Goal: Information Seeking & Learning: Learn about a topic

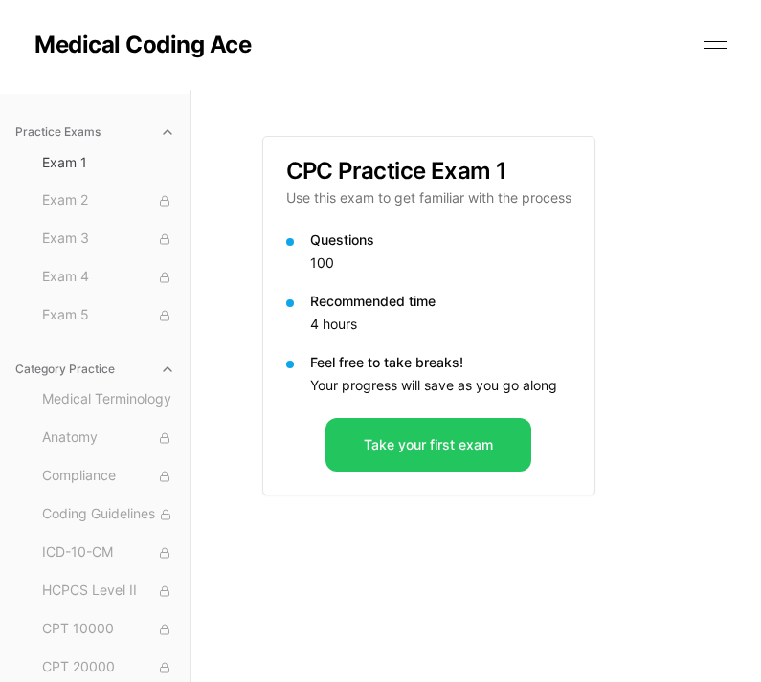
scroll to position [46, 0]
click at [461, 441] on button "Take your first exam" at bounding box center [428, 445] width 206 height 54
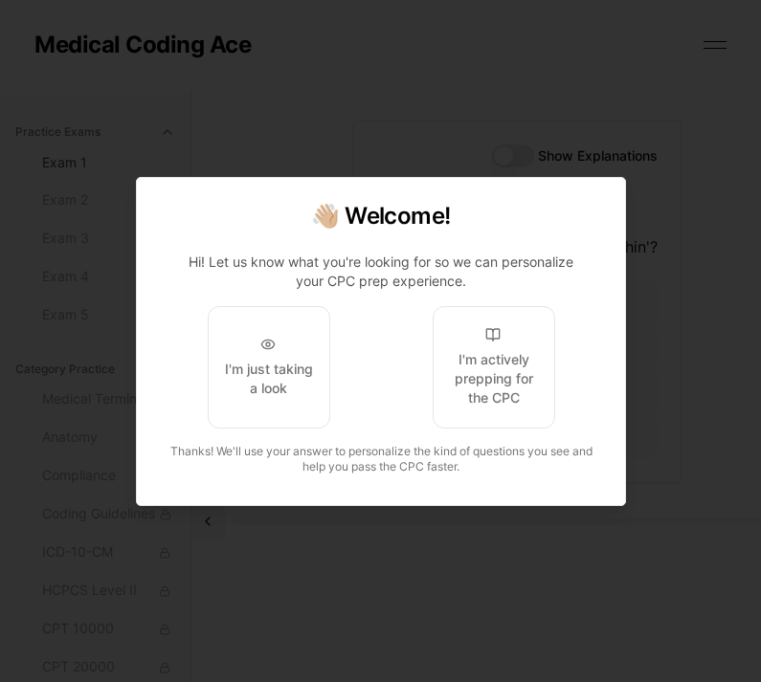
scroll to position [0, 0]
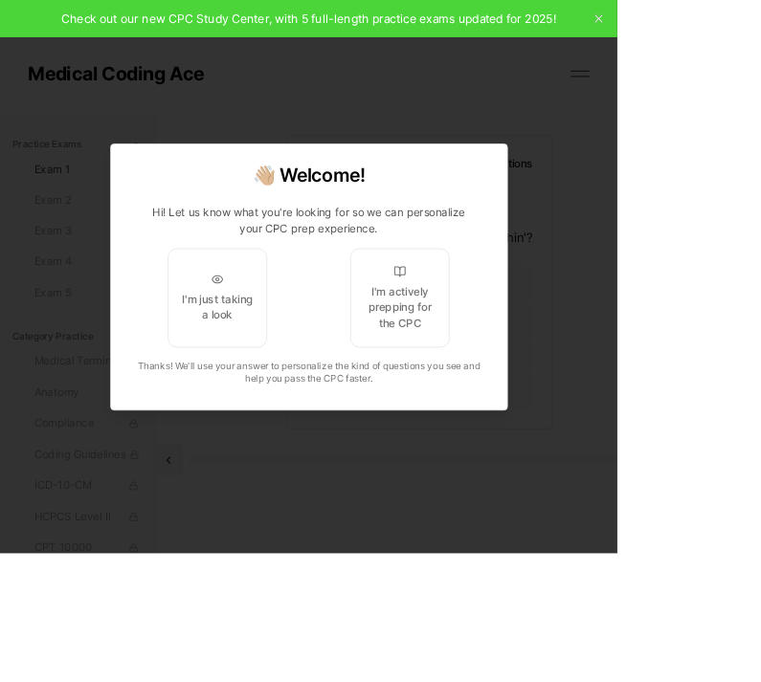
click at [538, 408] on div "I'm actively prepping for the CPC" at bounding box center [493, 378] width 90 height 57
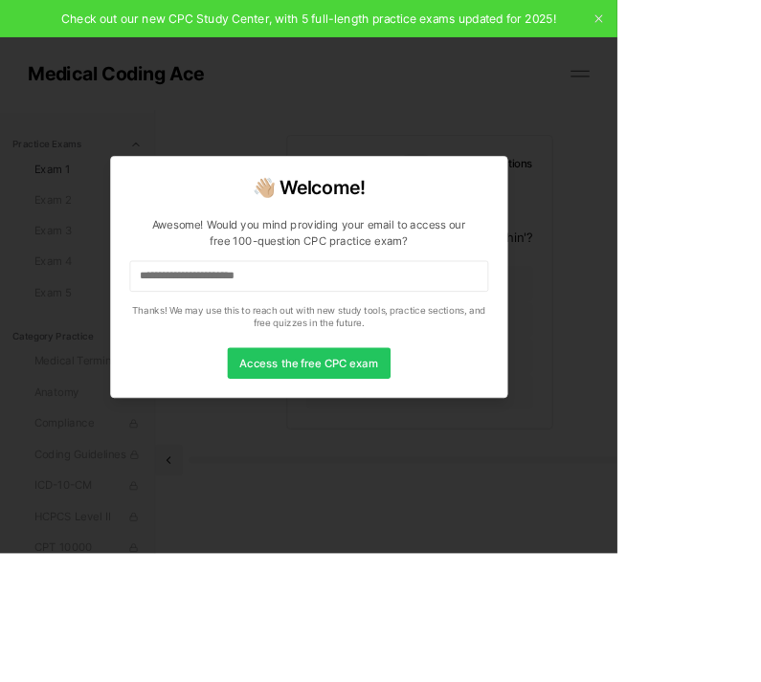
click at [539, 360] on input at bounding box center [381, 340] width 442 height 38
click at [481, 467] on button "Access the free CPC exam" at bounding box center [380, 448] width 201 height 38
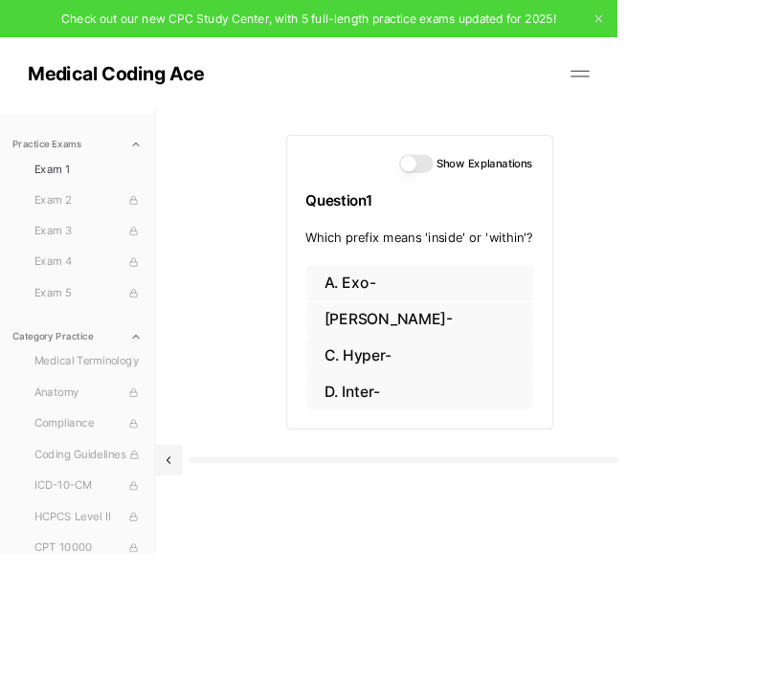
click at [435, 482] on button "D. Inter-" at bounding box center [517, 483] width 280 height 45
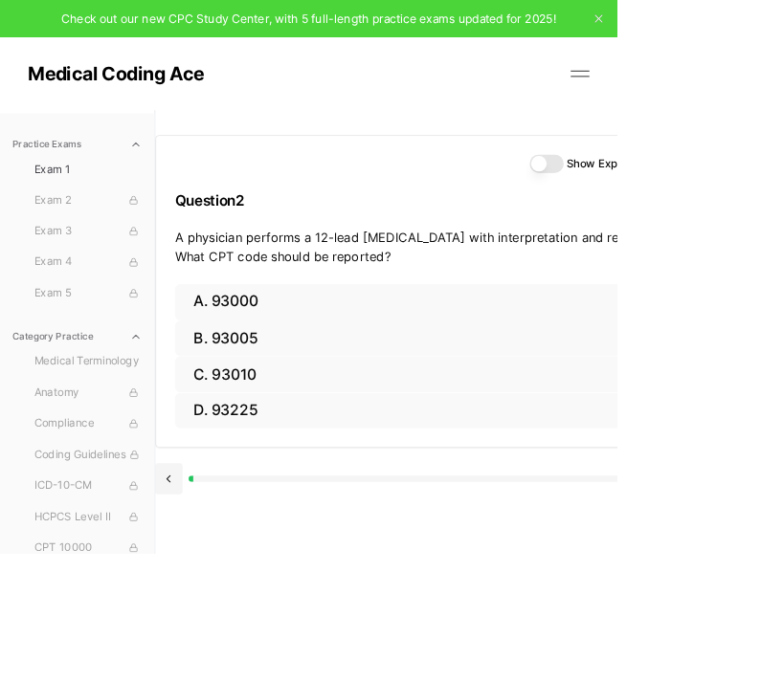
click at [300, 378] on button "A. 93000" at bounding box center [516, 372] width 603 height 45
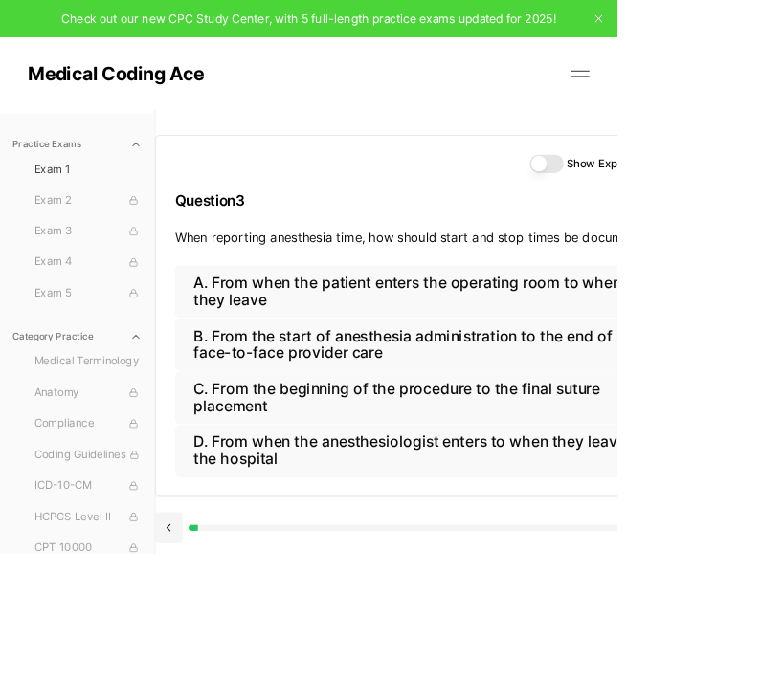
click at [683, 549] on button "D. From when the anesthesiologist enters to when they leave the hospital" at bounding box center [516, 555] width 603 height 65
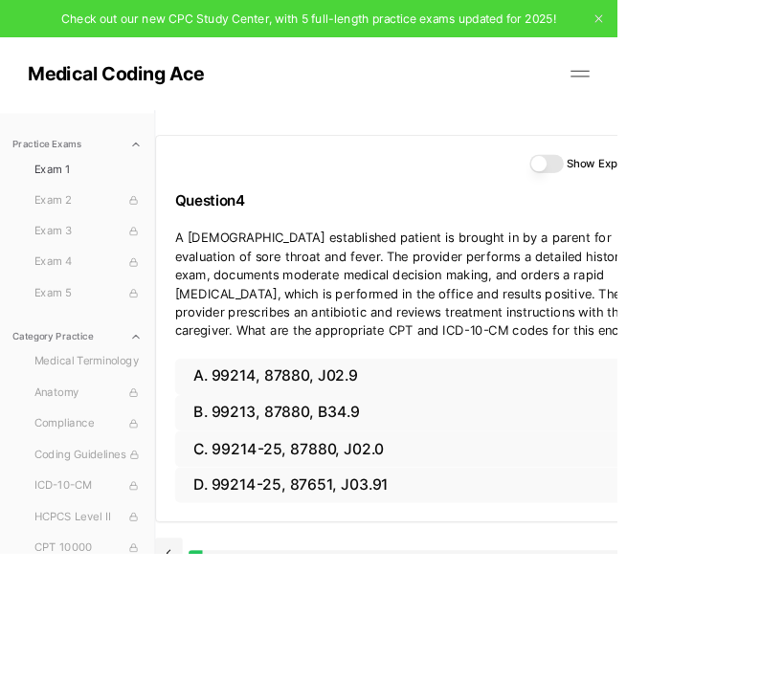
click at [358, 468] on button "A. 99214, 87880, J02.9" at bounding box center [516, 464] width 603 height 45
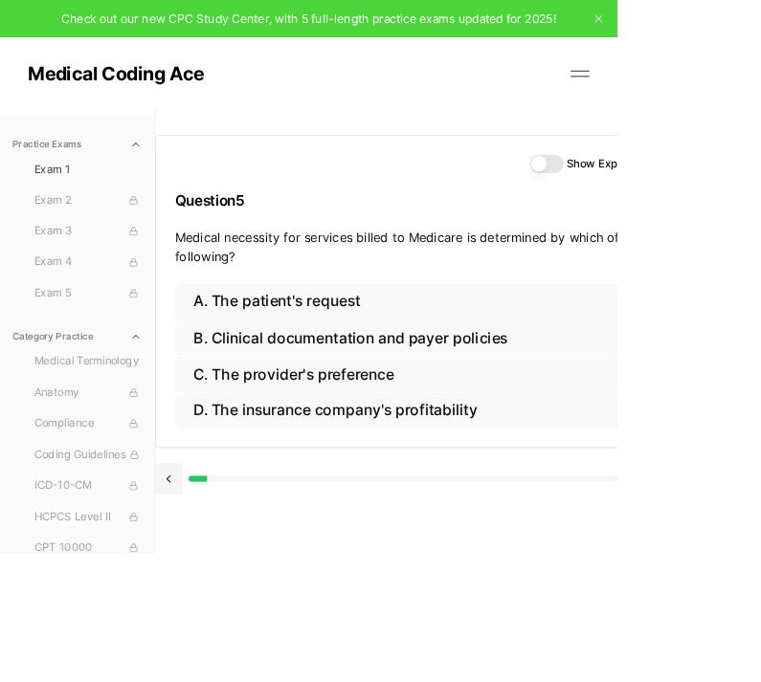
click at [675, 199] on button "Show Explanations" at bounding box center [673, 201] width 42 height 23
click at [574, 412] on button "B. Clinical documentation and payer policies" at bounding box center [516, 417] width 603 height 45
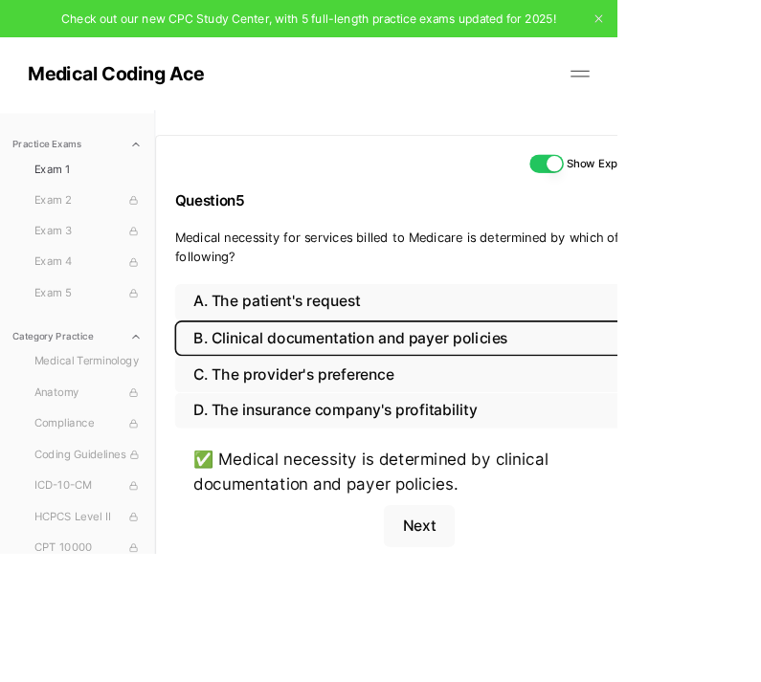
click at [525, 634] on button "Next" at bounding box center [516, 649] width 87 height 52
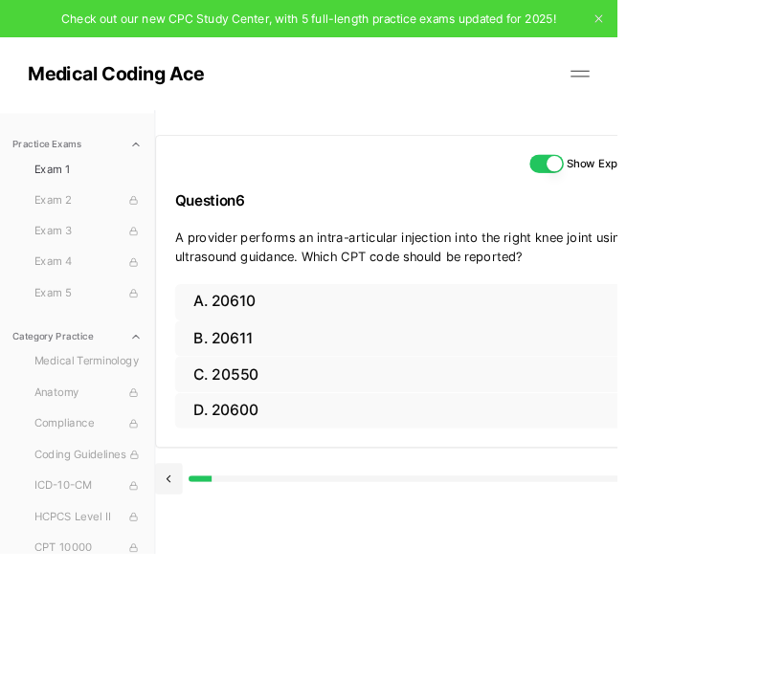
click at [218, 591] on button at bounding box center [207, 590] width 33 height 38
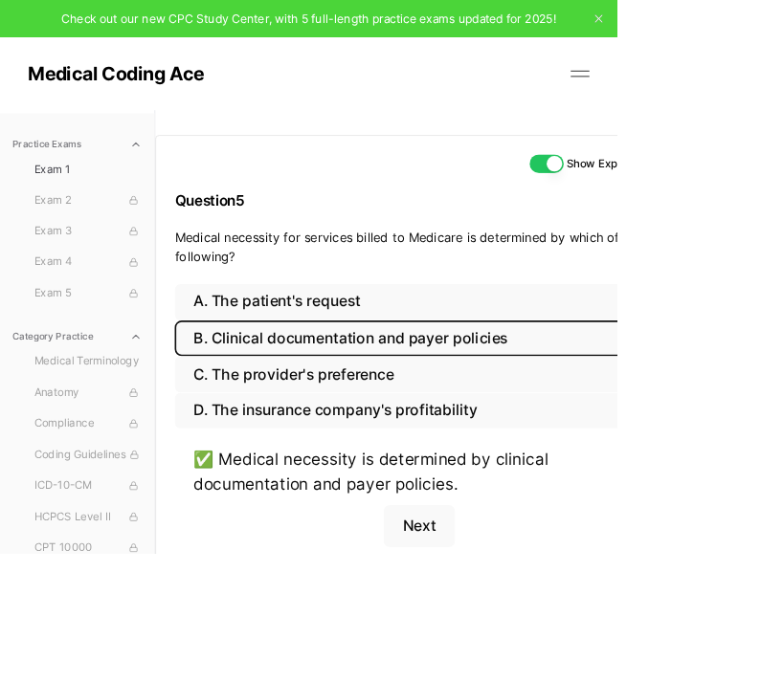
click at [217, 591] on div "✅ Medical necessity is determined by clinical documentation and payer policies.…" at bounding box center [516, 623] width 603 height 145
click at [219, 602] on div "✅ Medical necessity is determined by clinical documentation and payer policies.…" at bounding box center [516, 623] width 603 height 145
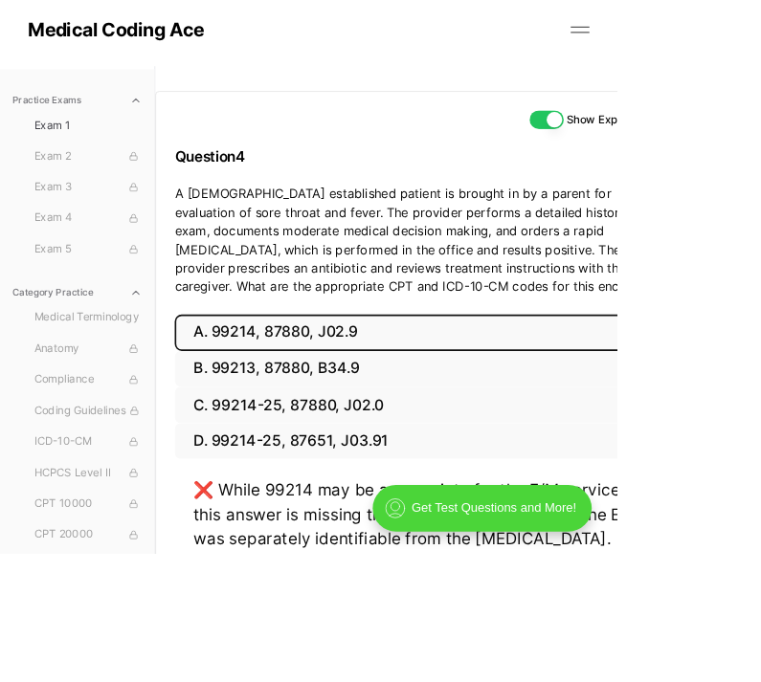
scroll to position [55, 0]
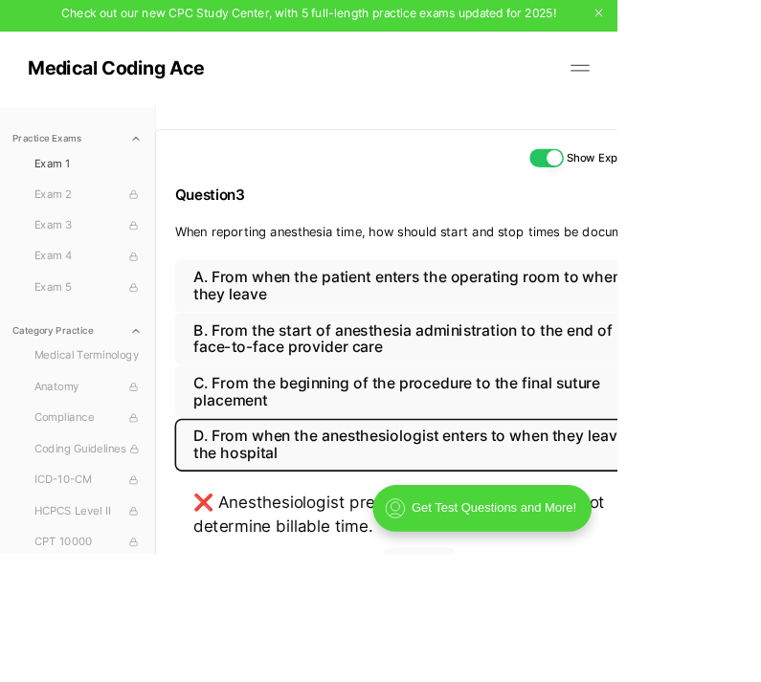
scroll to position [7, 0]
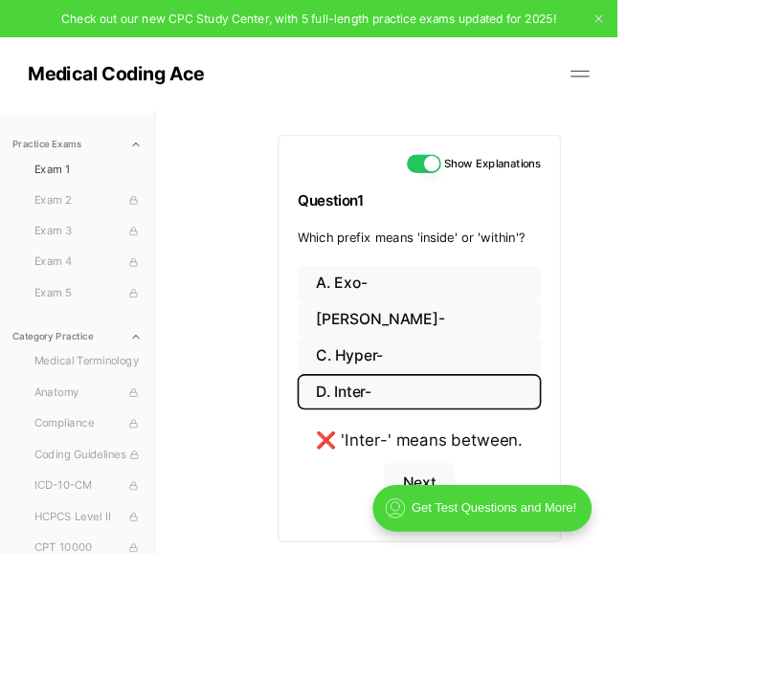
click at [503, 604] on button "Next" at bounding box center [516, 596] width 87 height 52
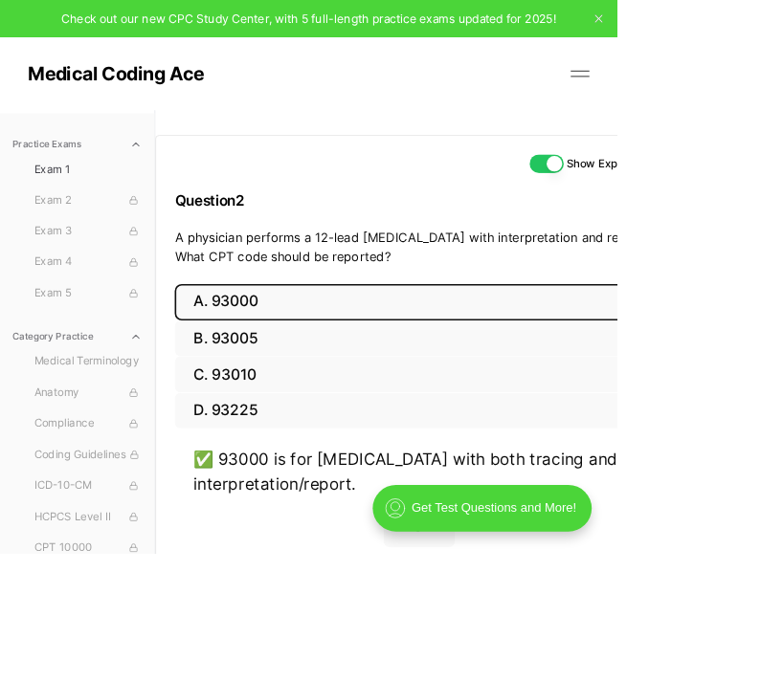
click at [519, 652] on button "Next" at bounding box center [516, 649] width 87 height 52
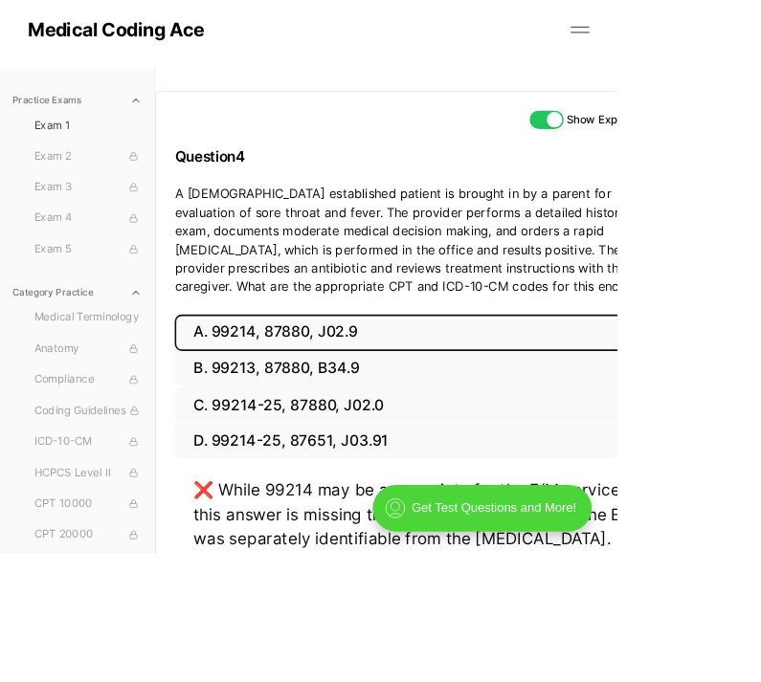
scroll to position [55, 0]
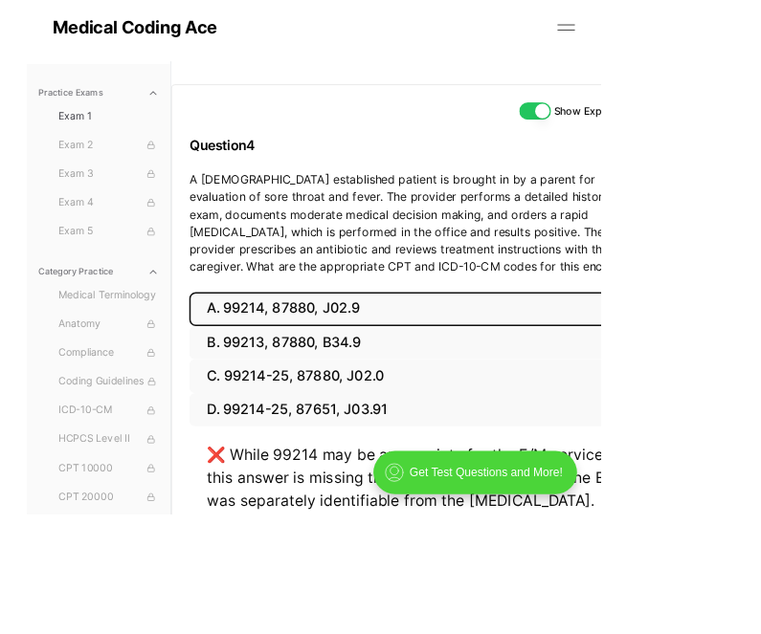
scroll to position [0, 0]
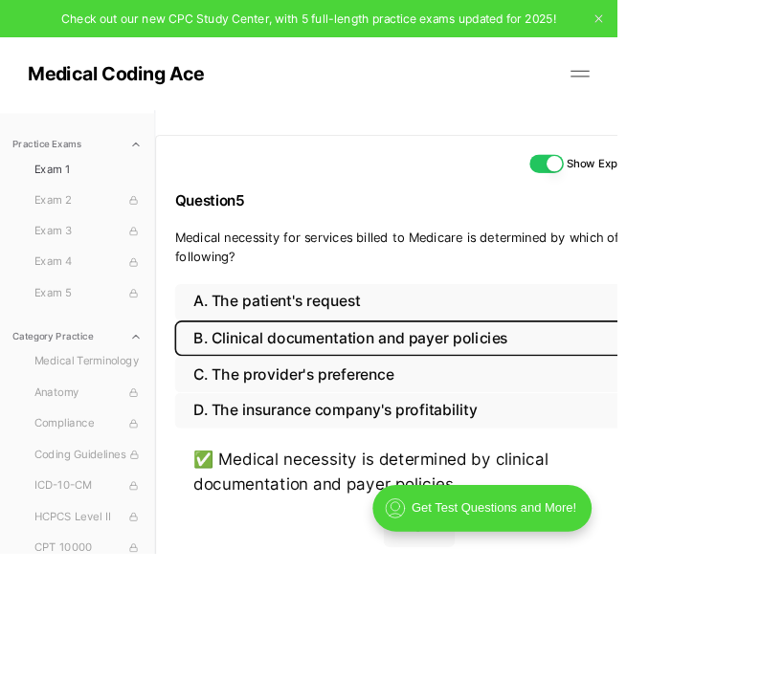
click at [519, 648] on button "Next" at bounding box center [516, 649] width 87 height 52
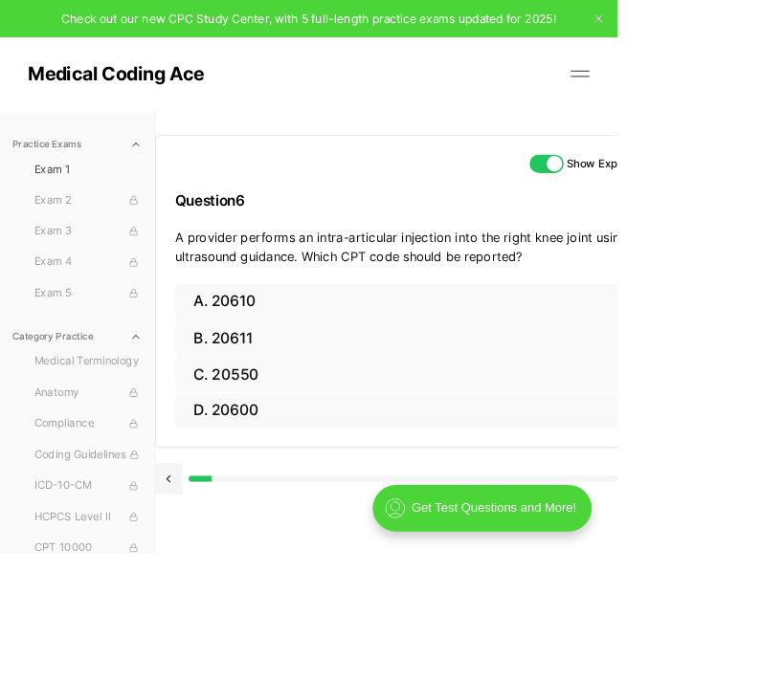
click at [290, 415] on button "B. 20611" at bounding box center [516, 417] width 603 height 45
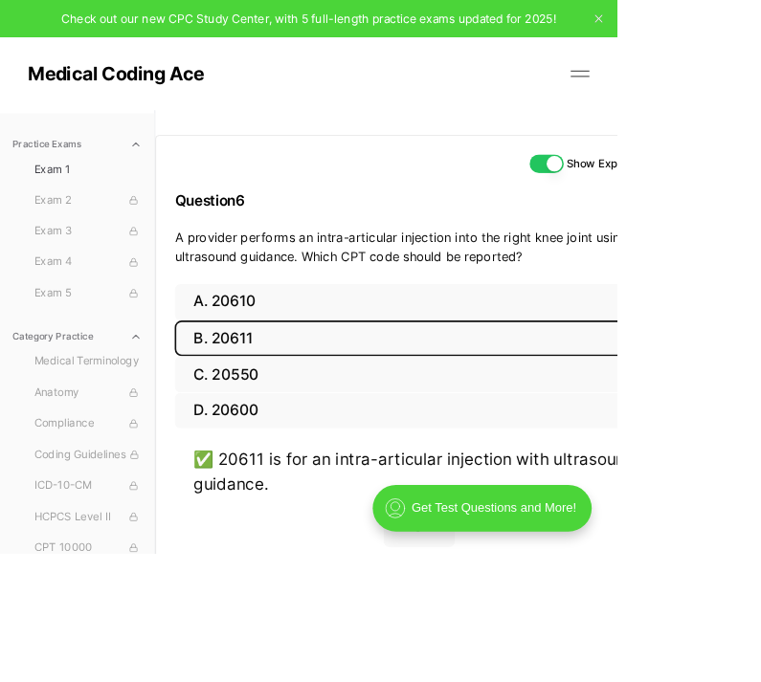
click at [518, 643] on button "Next" at bounding box center [516, 649] width 87 height 52
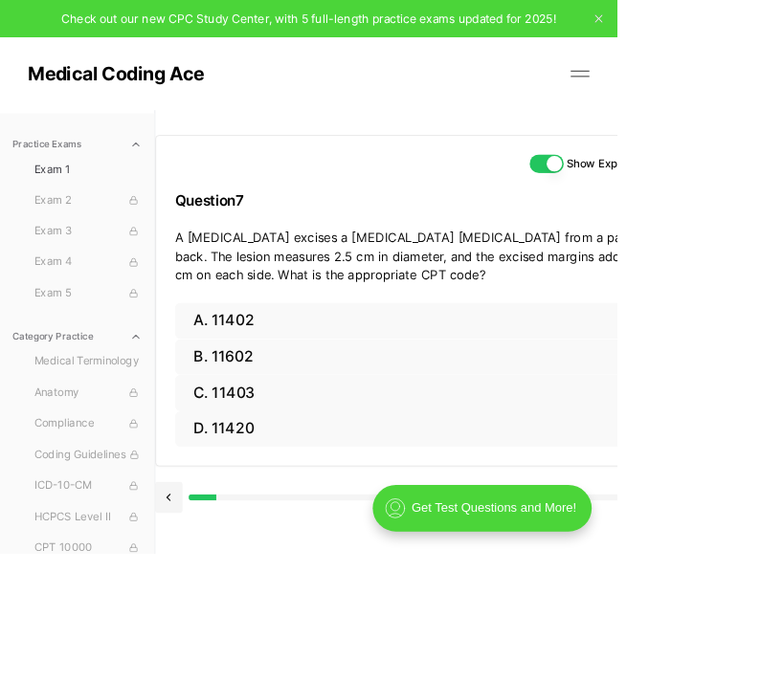
click at [28, 210] on ul "Exam 1 Exam 2 Exam 3 Exam 4 Exam 5" at bounding box center [95, 285] width 175 height 184
click at [285, 485] on button "C. 11403" at bounding box center [516, 484] width 603 height 45
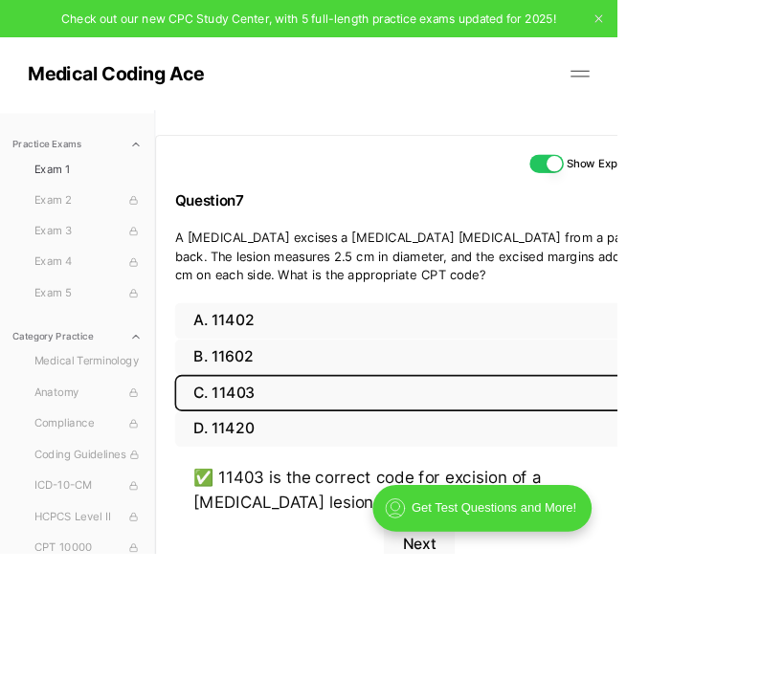
click at [526, 670] on button "Next" at bounding box center [516, 672] width 87 height 52
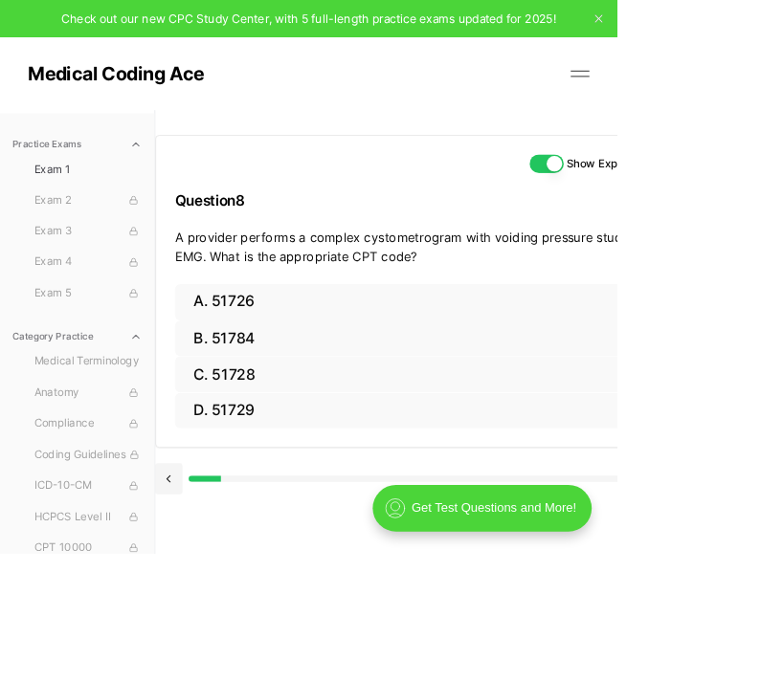
click at [275, 460] on button "C. 51728" at bounding box center [516, 461] width 603 height 45
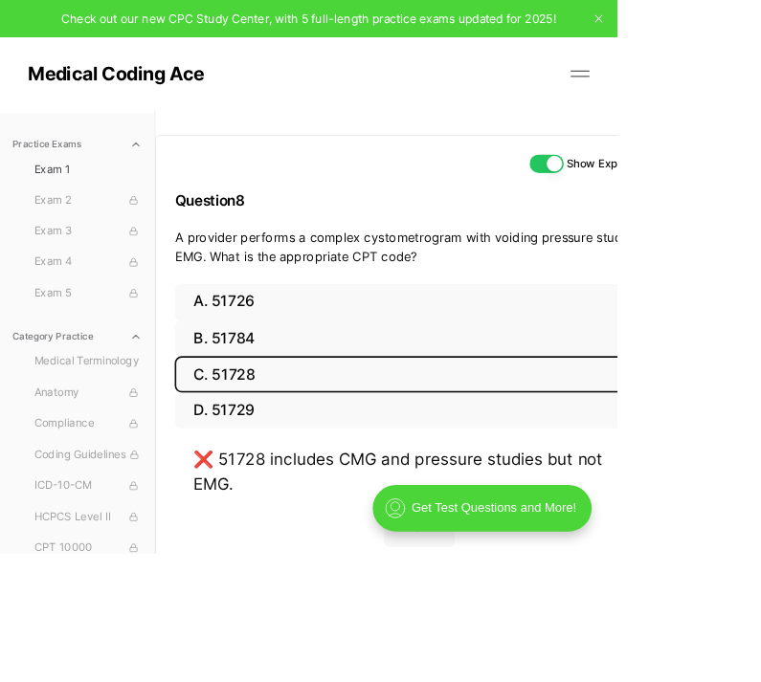
click at [283, 516] on button "D. 51729" at bounding box center [516, 506] width 603 height 45
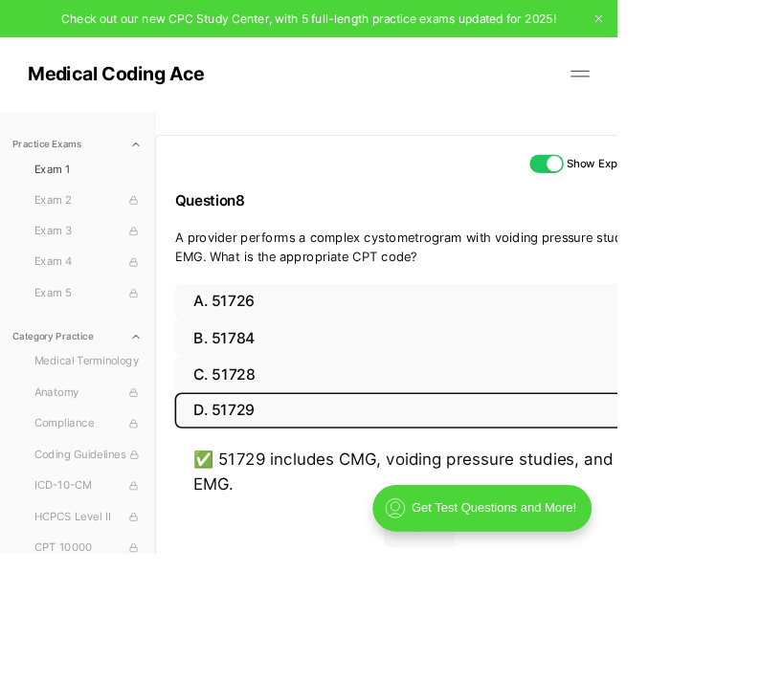
click at [525, 640] on button "Next" at bounding box center [516, 649] width 87 height 52
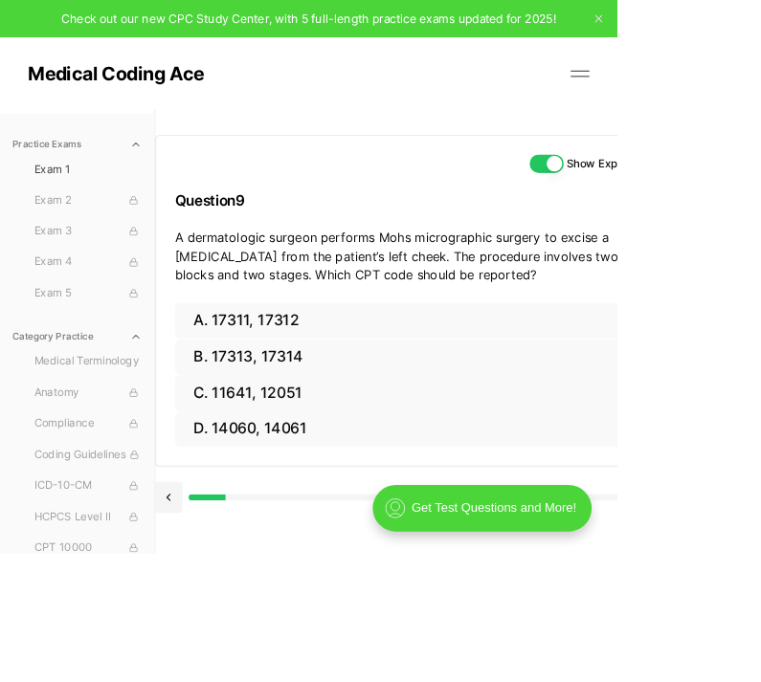
click at [326, 407] on button "A. 17311, 17312" at bounding box center [516, 395] width 603 height 45
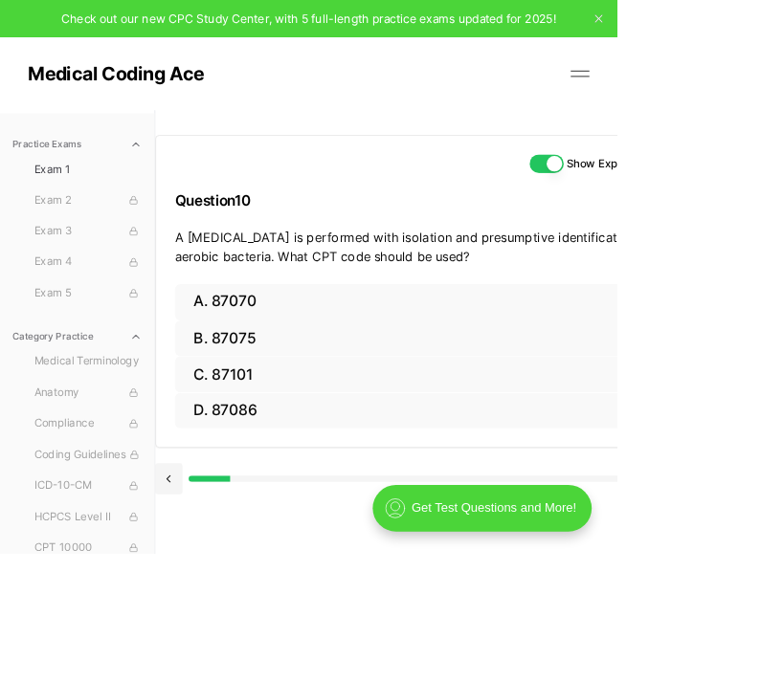
click at [295, 374] on button "A. 87070" at bounding box center [516, 372] width 603 height 45
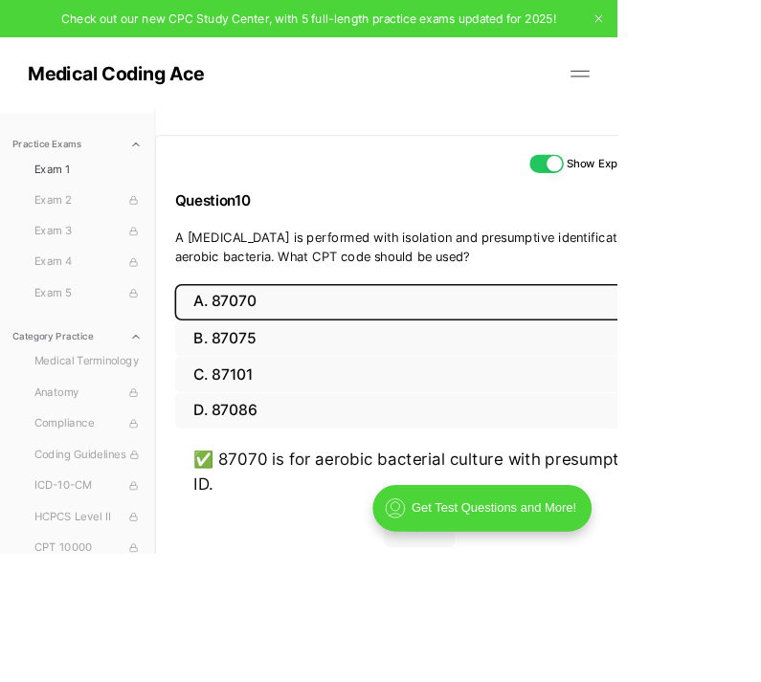
click at [526, 648] on button "Next" at bounding box center [516, 649] width 87 height 52
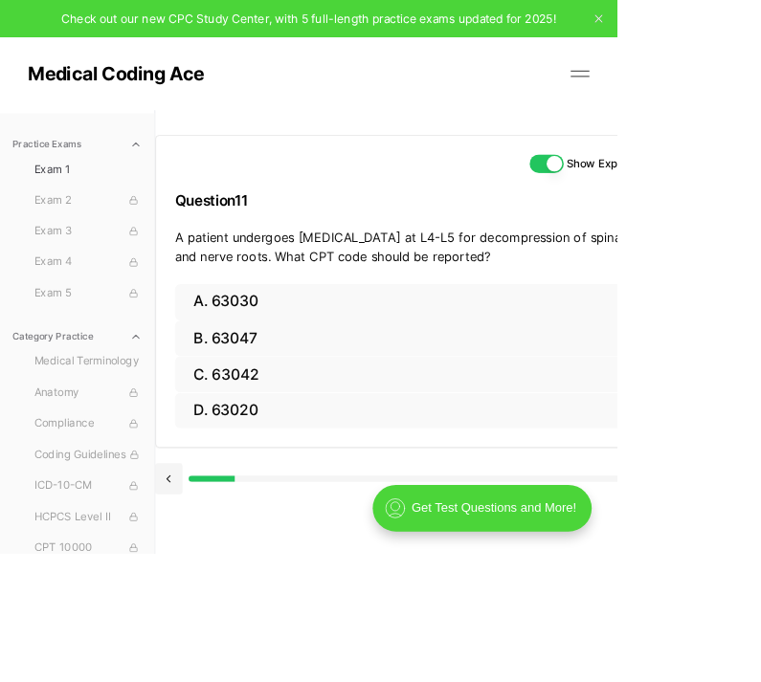
click at [295, 370] on button "A. 63030" at bounding box center [516, 372] width 603 height 45
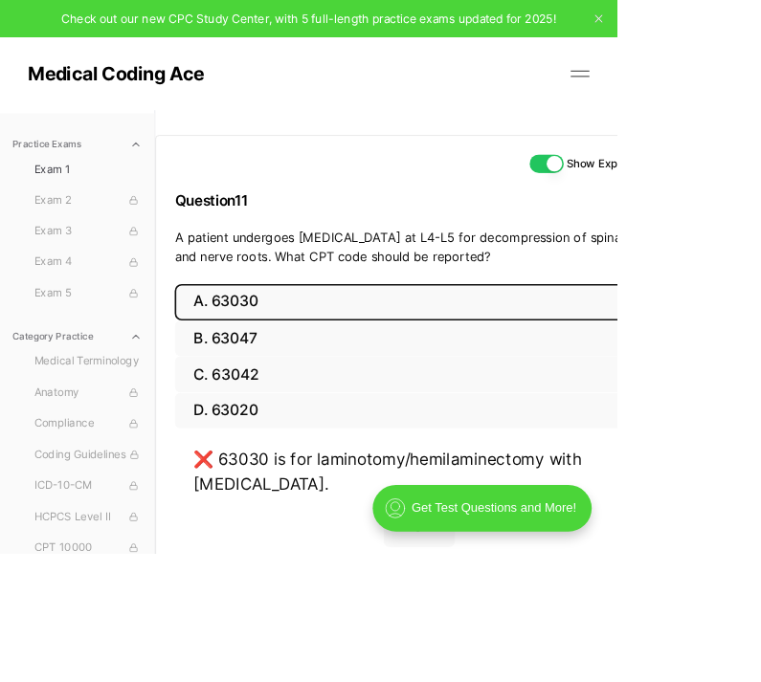
click at [267, 462] on button "C. 63042" at bounding box center [516, 461] width 603 height 45
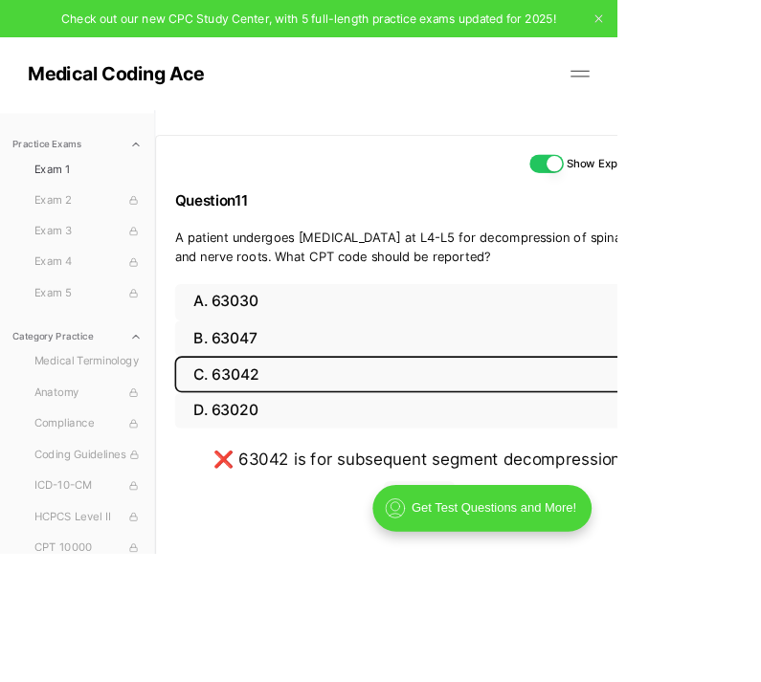
click at [291, 417] on button "B. 63047" at bounding box center [516, 417] width 603 height 45
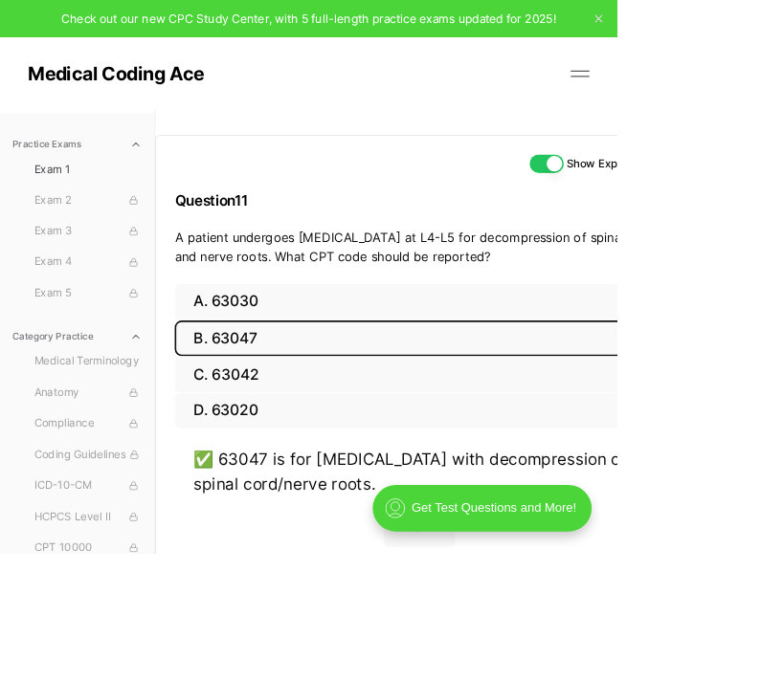
click at [517, 637] on button "Next" at bounding box center [516, 649] width 87 height 52
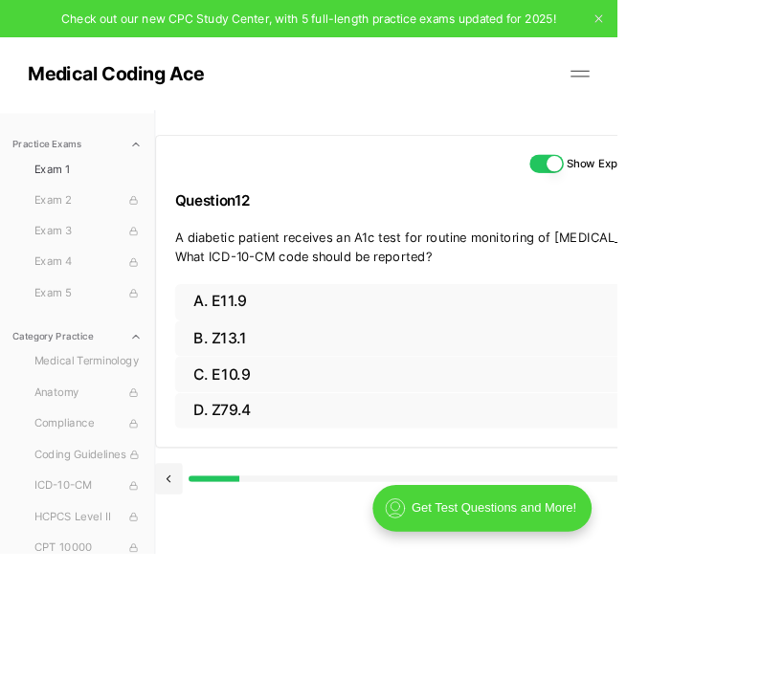
click at [214, 599] on button at bounding box center [207, 590] width 33 height 38
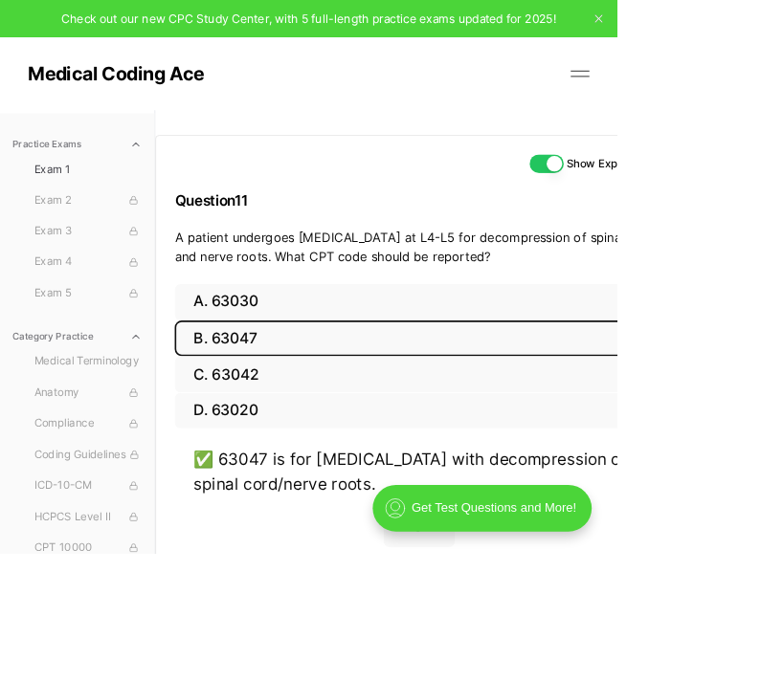
click at [505, 652] on button "Next" at bounding box center [516, 649] width 87 height 52
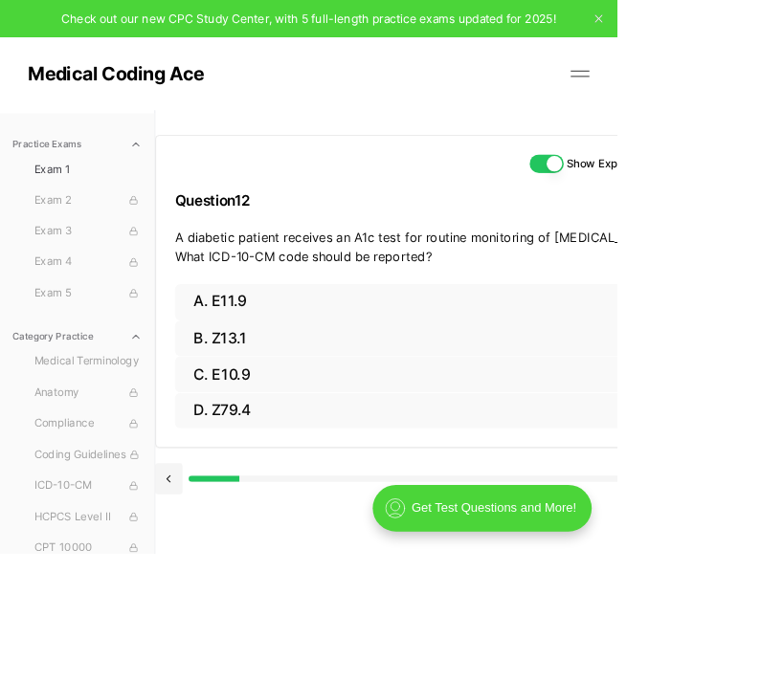
click at [281, 414] on button "B. Z13.1" at bounding box center [516, 417] width 603 height 45
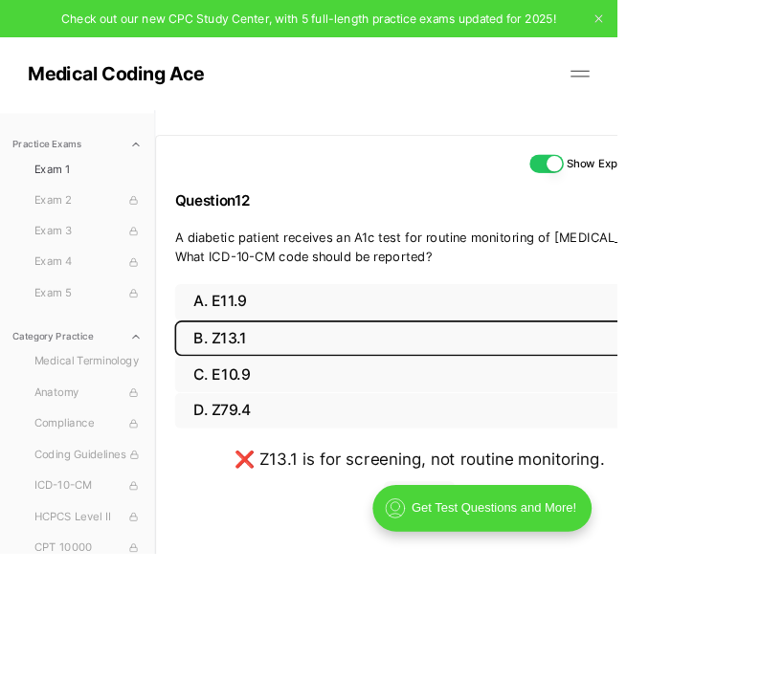
click at [287, 379] on button "A. E11.9" at bounding box center [516, 372] width 603 height 45
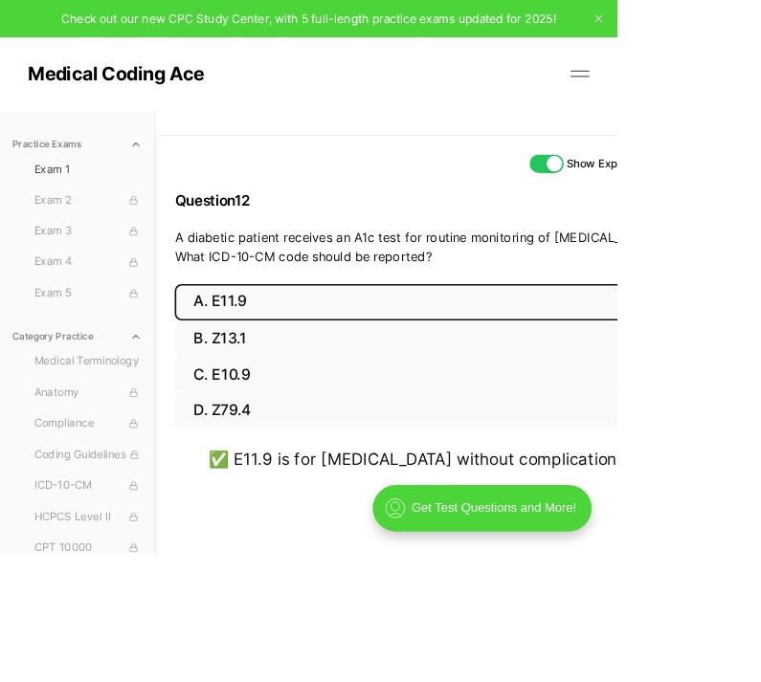
click at [506, 614] on button "Next" at bounding box center [516, 619] width 87 height 52
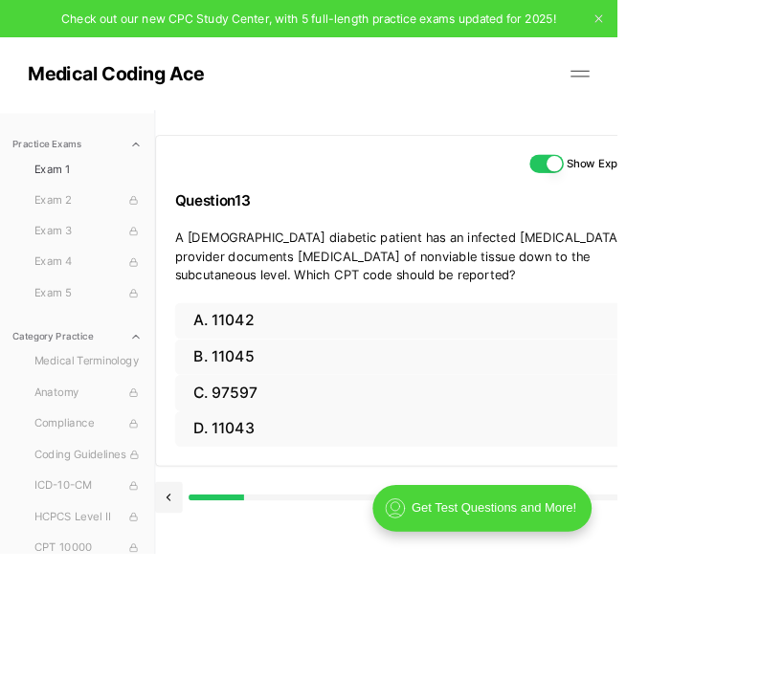
click at [302, 392] on button "A. 11042" at bounding box center [516, 395] width 603 height 45
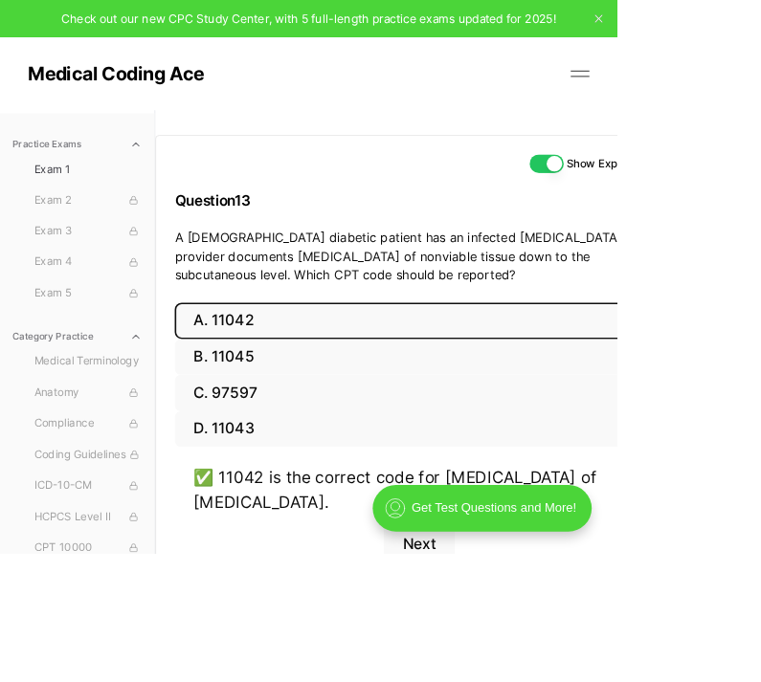
click at [506, 672] on button "Next" at bounding box center [516, 672] width 87 height 52
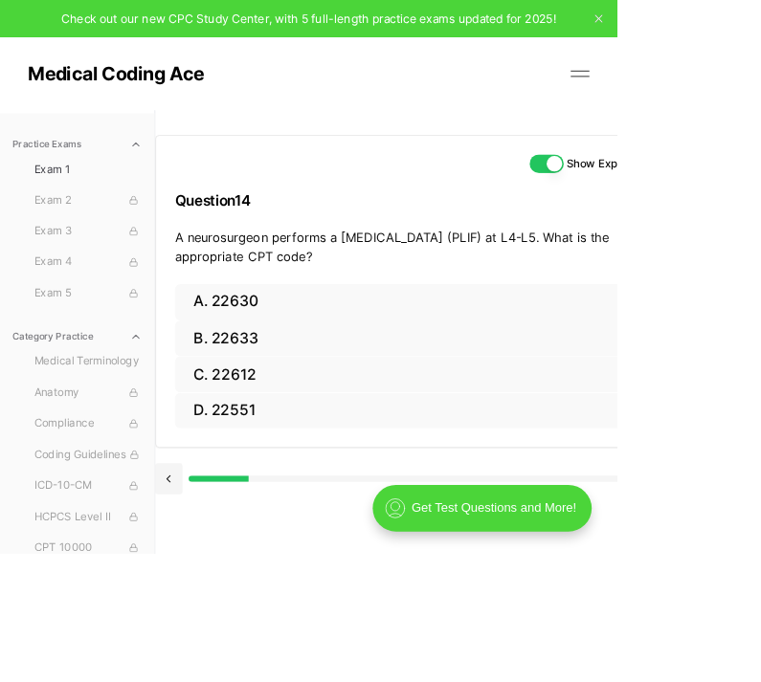
click at [295, 373] on button "A. 22630" at bounding box center [516, 372] width 603 height 45
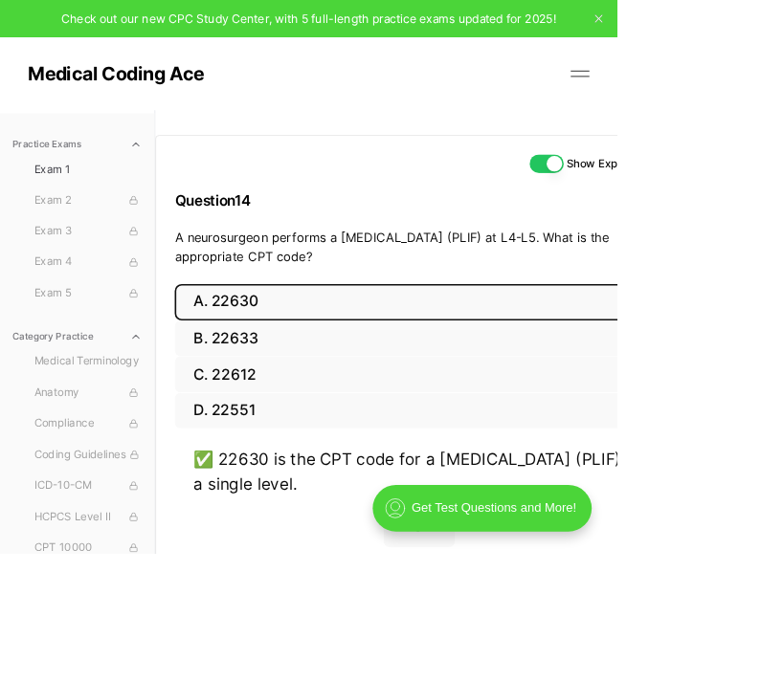
click at [524, 652] on button "Next" at bounding box center [516, 649] width 87 height 52
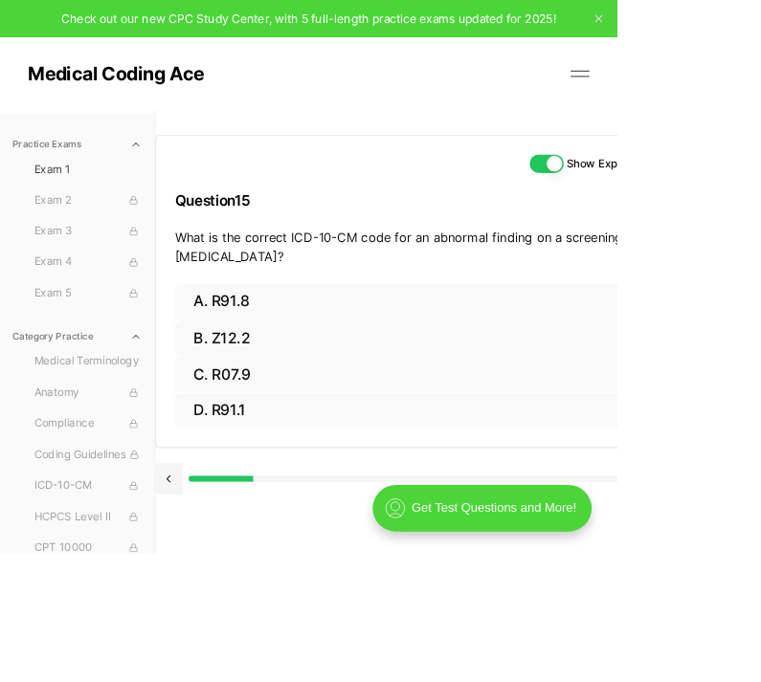
click at [276, 372] on button "A. R91.8" at bounding box center [516, 372] width 603 height 45
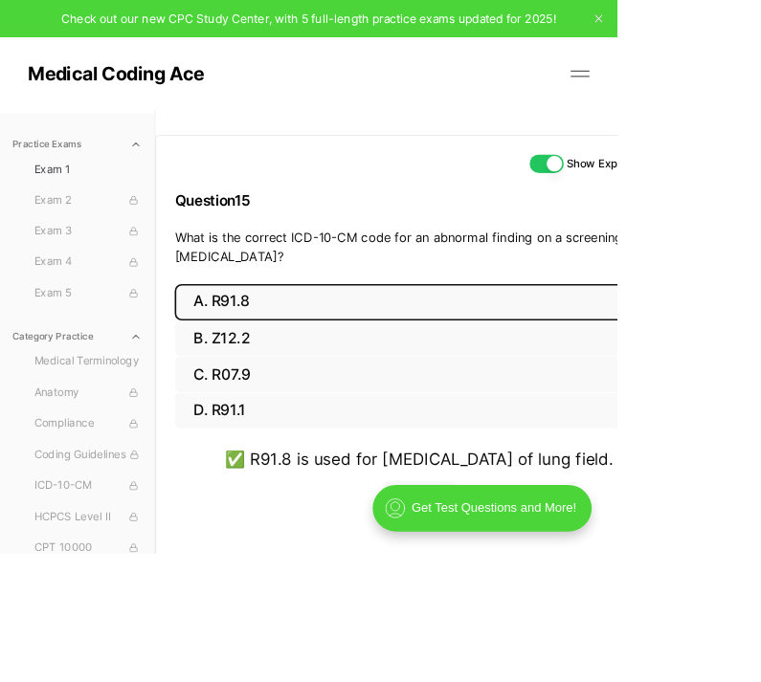
click at [516, 644] on button "Next" at bounding box center [516, 619] width 87 height 52
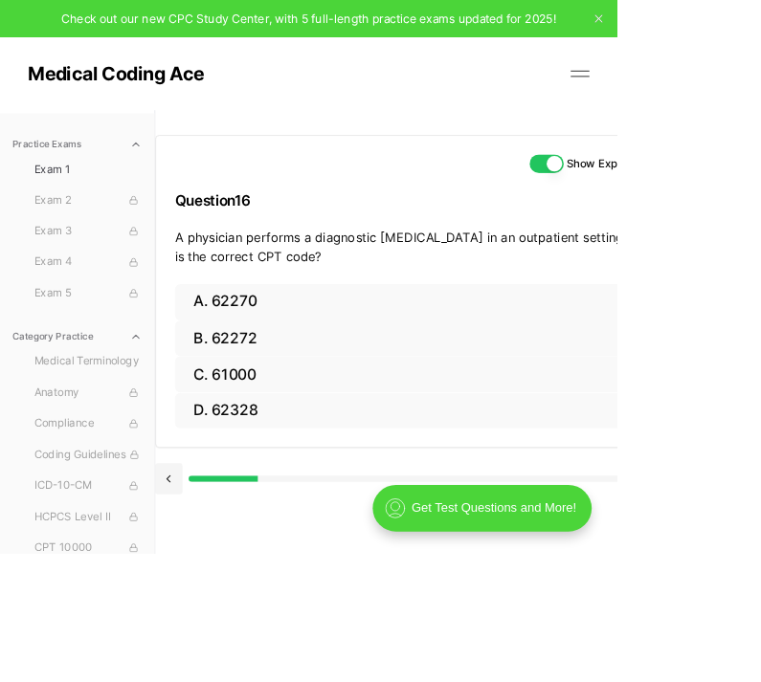
click at [318, 379] on button "A. 62270" at bounding box center [516, 372] width 603 height 45
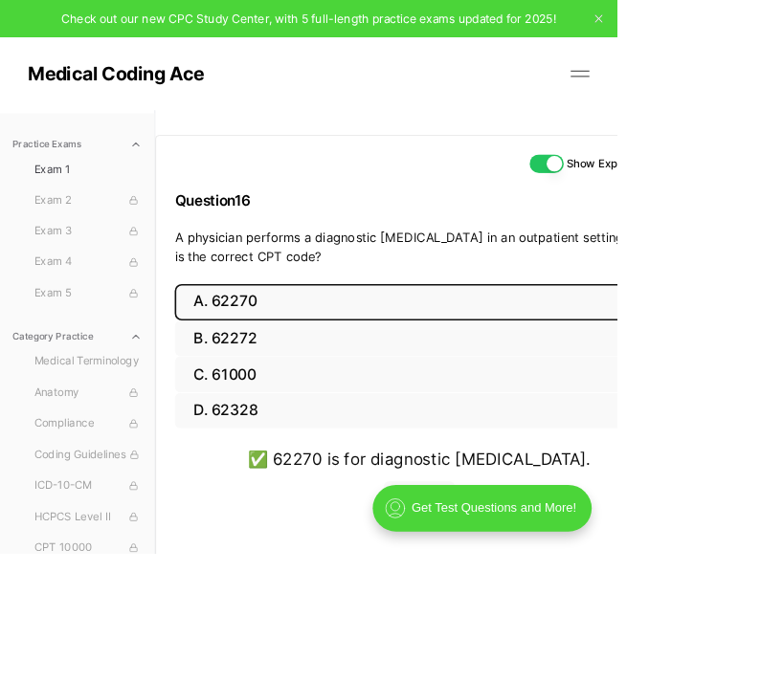
click at [523, 616] on button "Next" at bounding box center [516, 619] width 87 height 52
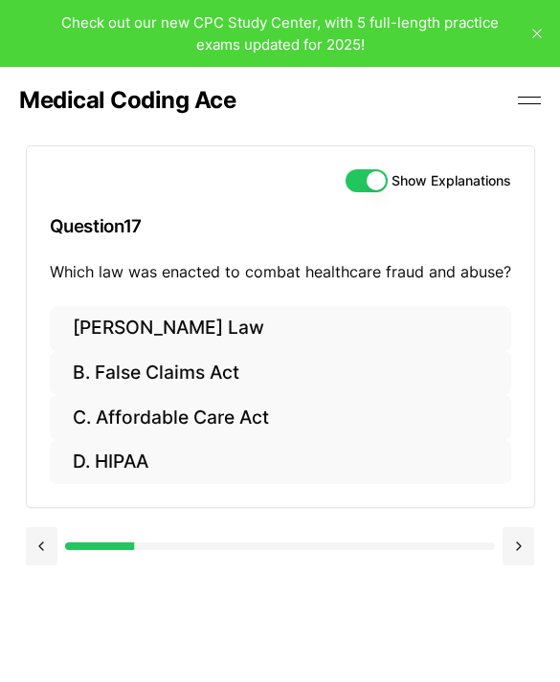
click at [203, 357] on button "B. False Claims Act" at bounding box center [280, 373] width 461 height 45
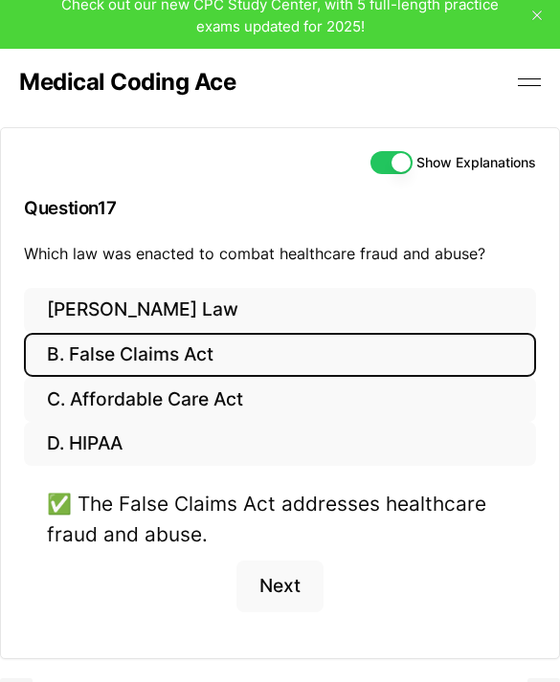
scroll to position [50, 0]
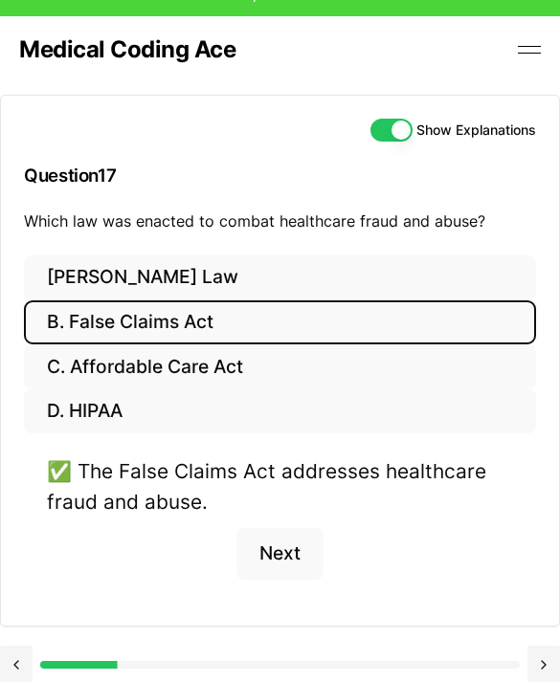
click at [280, 544] on button "Next" at bounding box center [279, 555] width 87 height 52
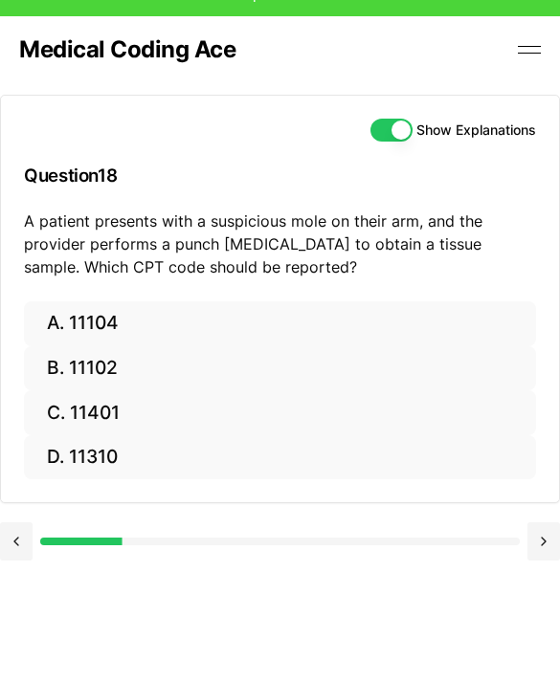
click at [97, 332] on button "A. 11104" at bounding box center [280, 323] width 512 height 45
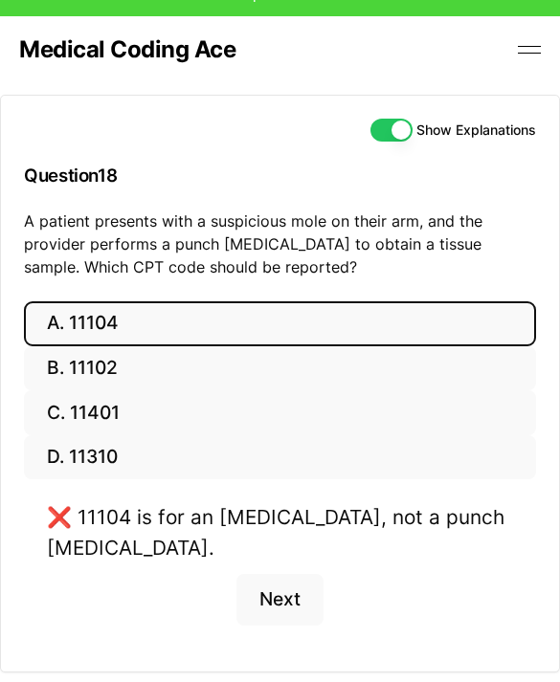
click at [123, 373] on button "B. 11102" at bounding box center [280, 368] width 512 height 45
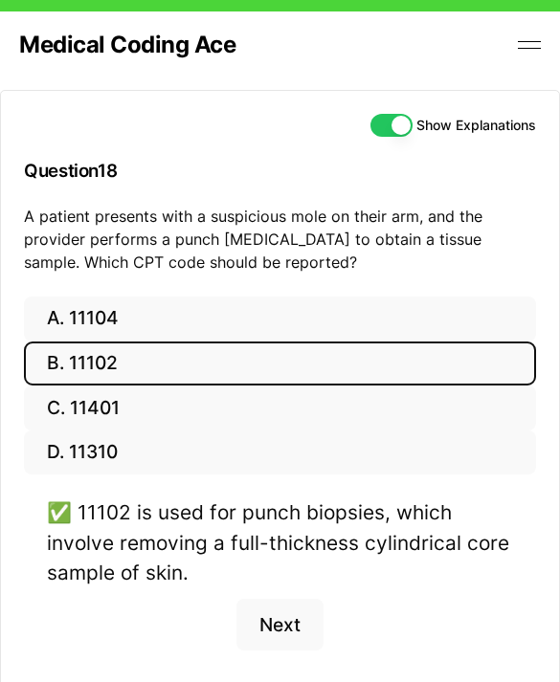
scroll to position [78, 0]
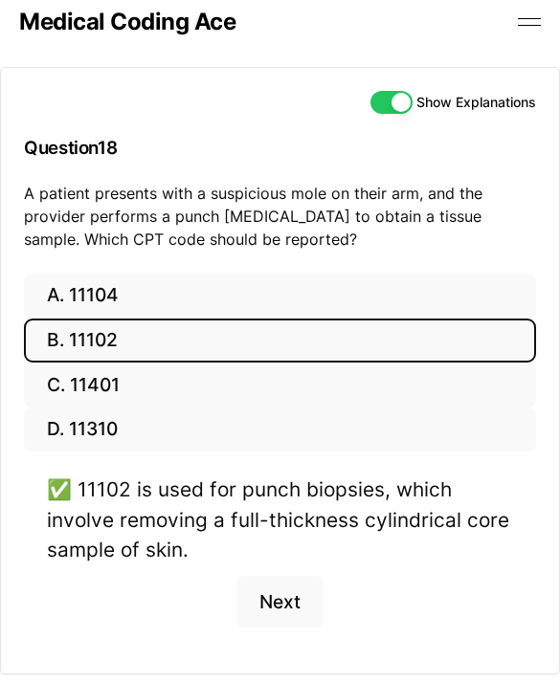
click at [294, 599] on button "Next" at bounding box center [279, 602] width 87 height 52
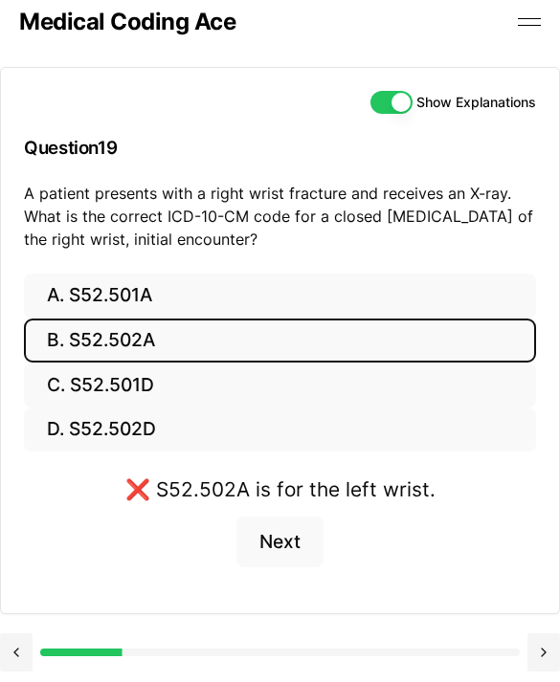
scroll to position [67, 0]
